Goal: Information Seeking & Learning: Learn about a topic

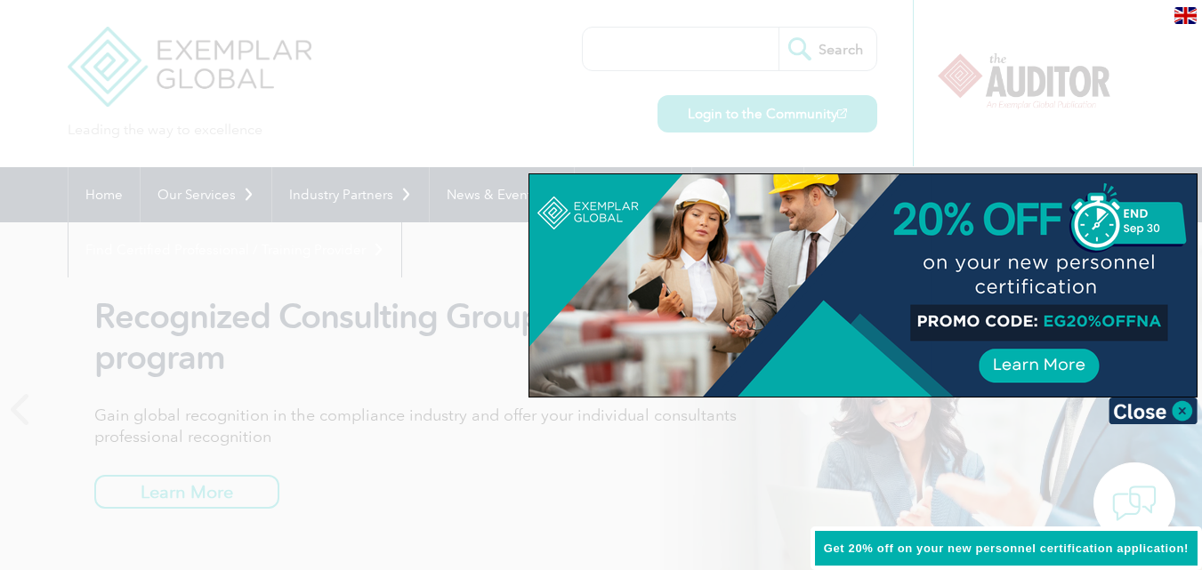
scroll to position [267, 0]
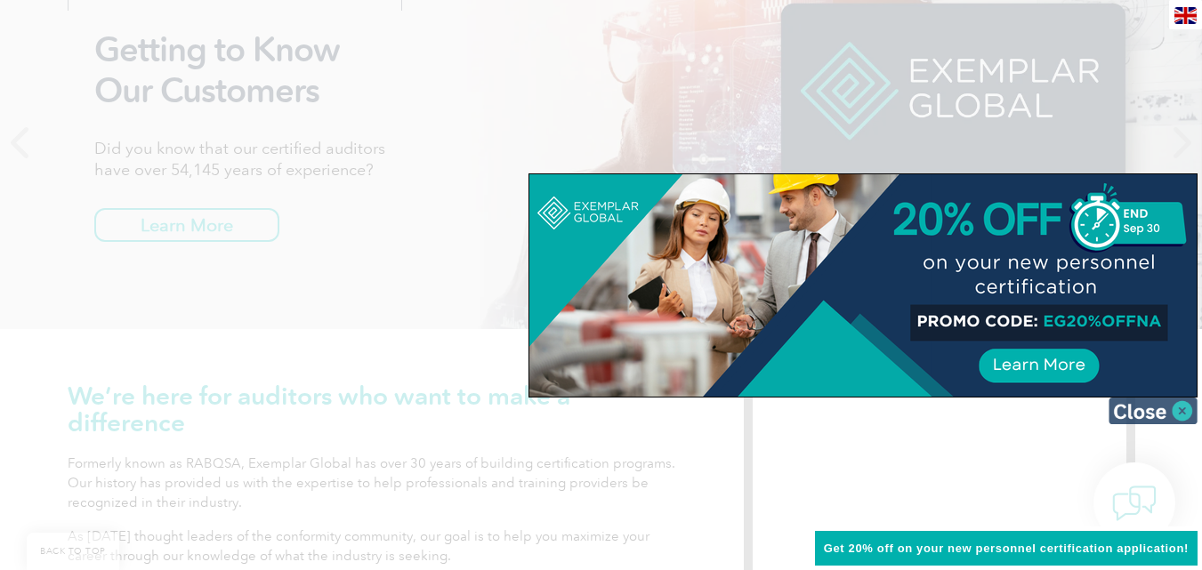
click at [1177, 409] on img at bounding box center [1152, 411] width 89 height 27
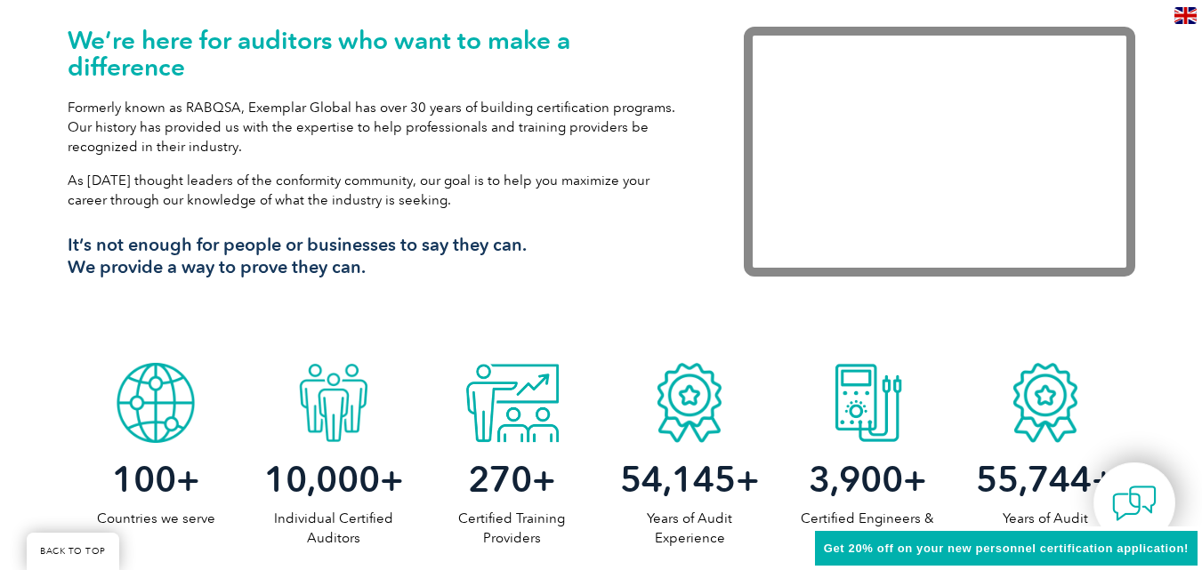
scroll to position [0, 0]
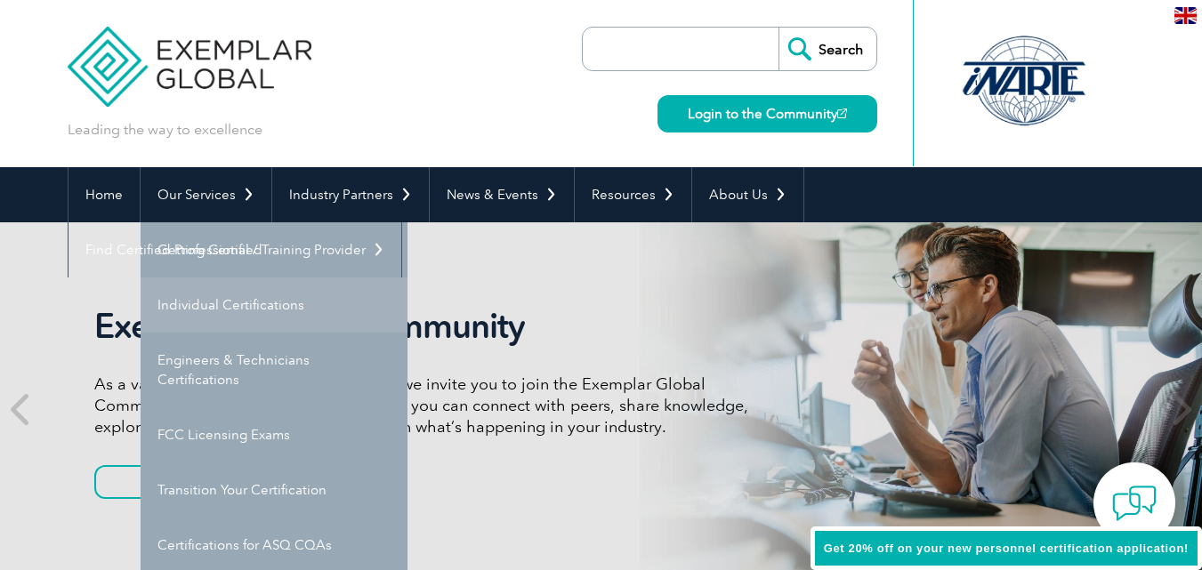
click at [225, 294] on link "Individual Certifications" at bounding box center [274, 305] width 267 height 55
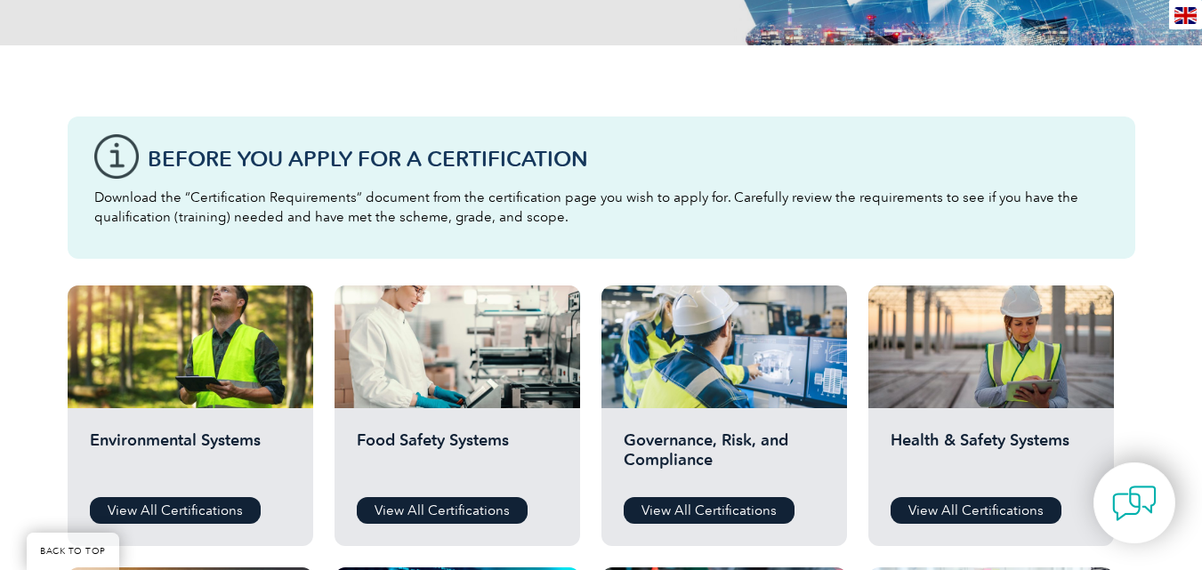
scroll to position [534, 0]
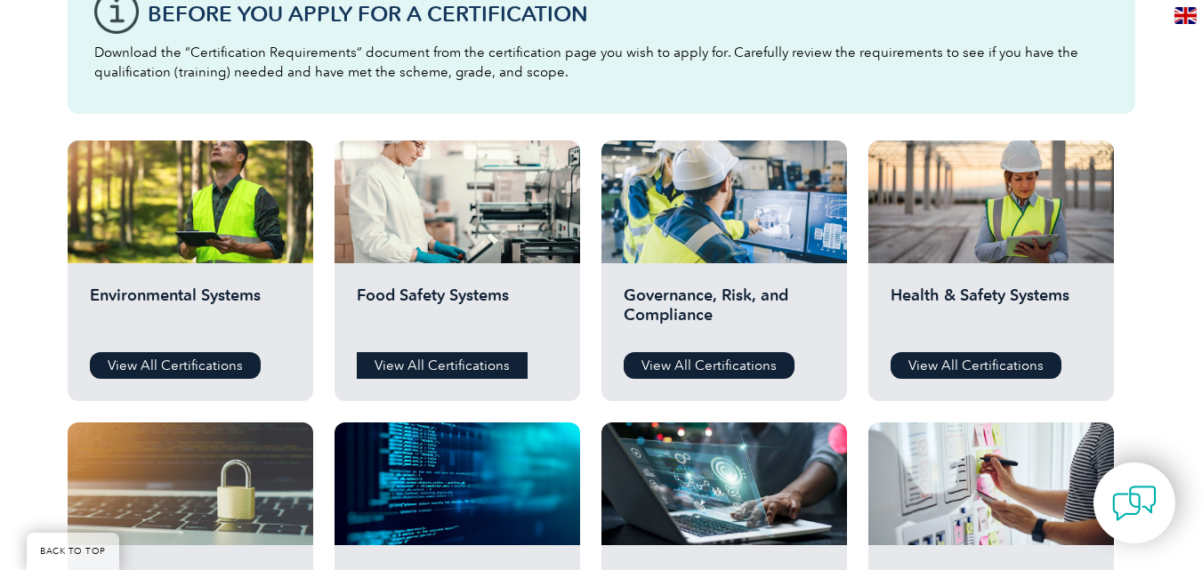
click at [447, 368] on link "View All Certifications" at bounding box center [442, 365] width 171 height 27
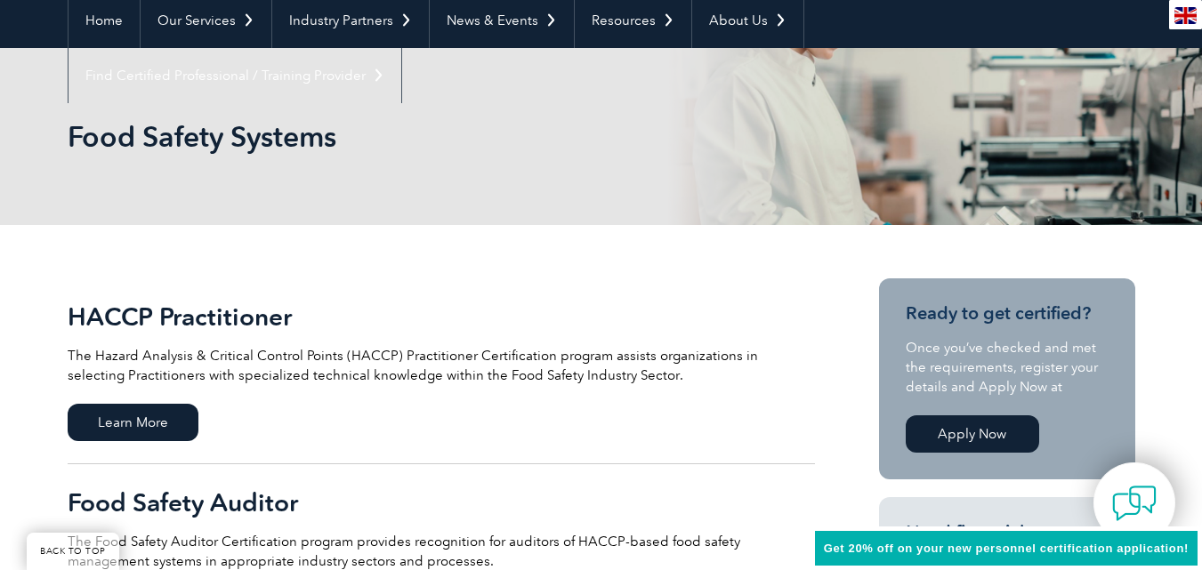
scroll to position [178, 0]
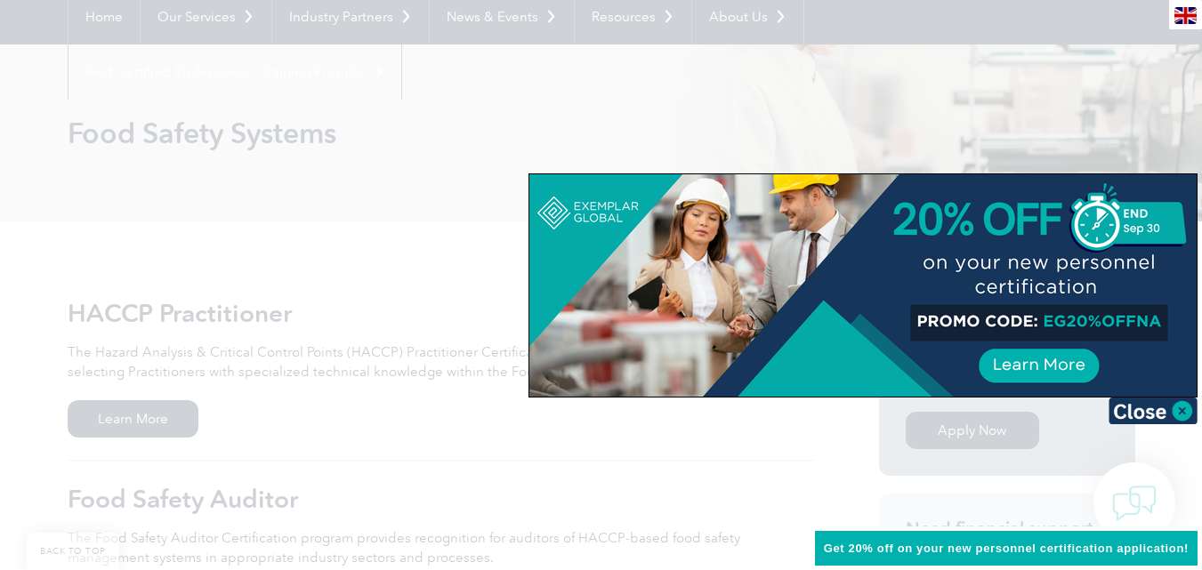
click at [1019, 365] on div at bounding box center [862, 285] width 667 height 222
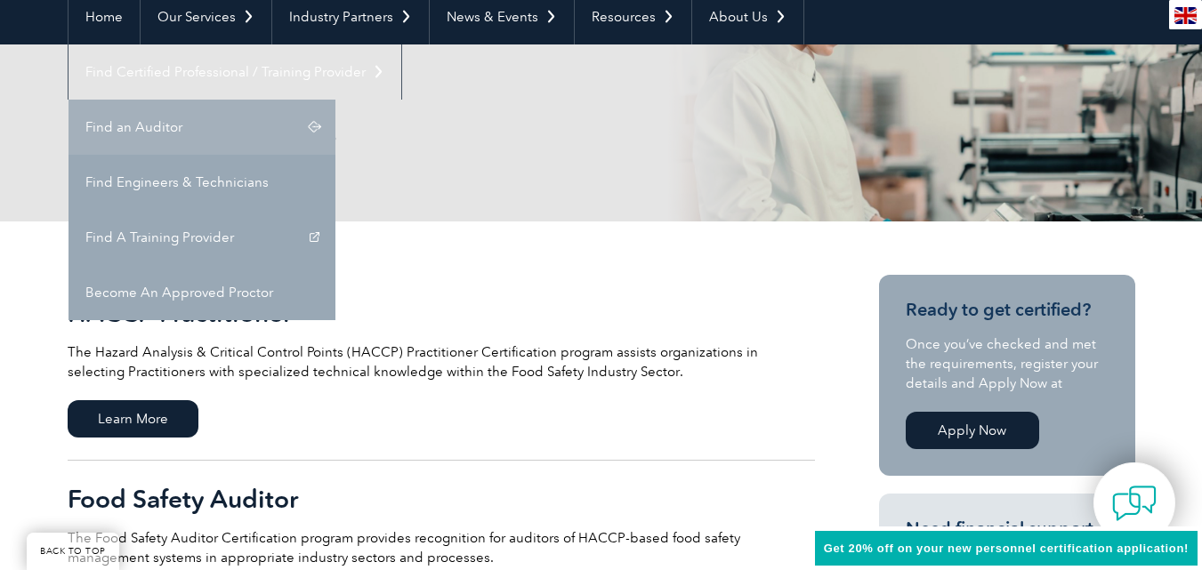
click at [335, 100] on link "Find an Auditor" at bounding box center [201, 127] width 267 height 55
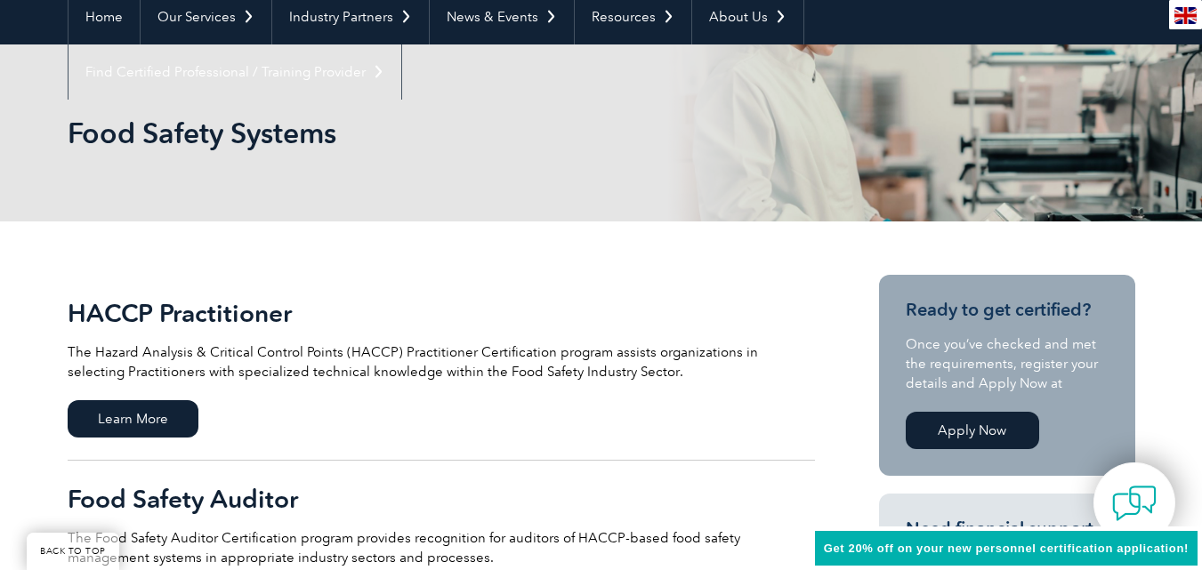
click at [955, 439] on link "Apply Now" at bounding box center [972, 430] width 133 height 37
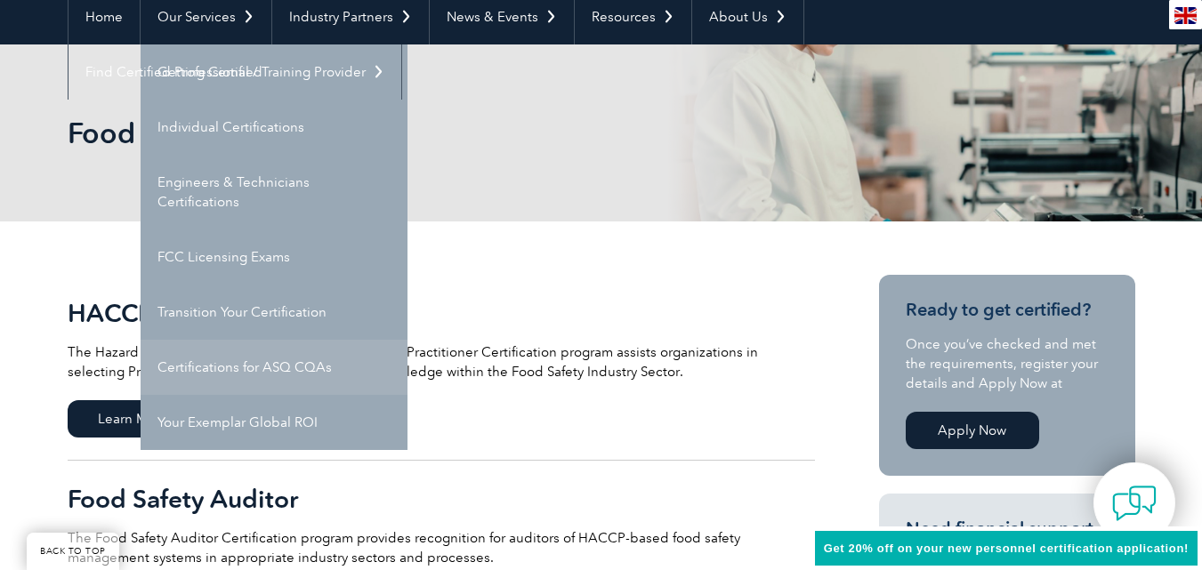
click at [230, 363] on link "Certifications for ASQ CQAs" at bounding box center [274, 367] width 267 height 55
